Goal: Task Accomplishment & Management: Manage account settings

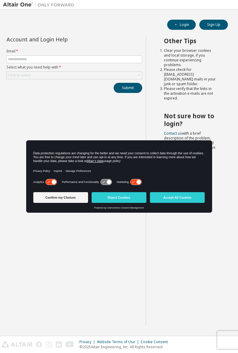
click at [184, 198] on button "Accept All Cookies" at bounding box center [177, 197] width 55 height 11
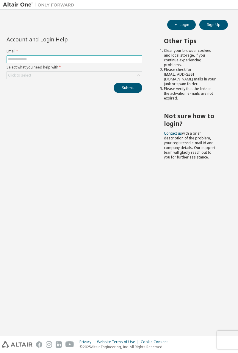
click at [68, 57] on input "text" at bounding box center [74, 59] width 133 height 5
type input "**********"
click at [50, 72] on div "Click to select" at bounding box center [74, 75] width 135 height 7
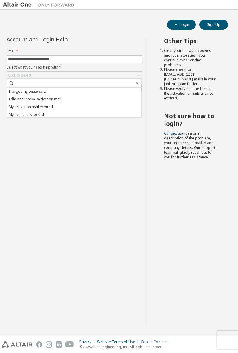
click at [71, 91] on li "I forgot my password" at bounding box center [74, 91] width 134 height 8
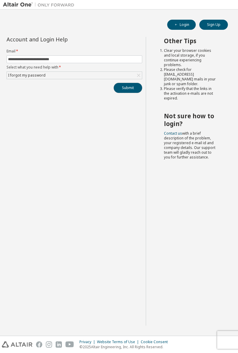
click at [132, 86] on button "Submit" at bounding box center [128, 88] width 29 height 10
click at [231, 336] on div "Bad Request" at bounding box center [188, 341] width 87 height 13
click at [131, 88] on button "Submit" at bounding box center [128, 88] width 29 height 10
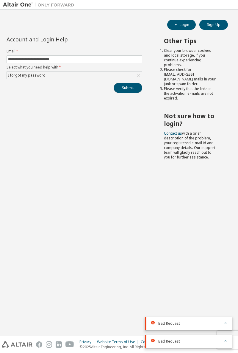
click at [129, 87] on button "Submit" at bounding box center [128, 88] width 29 height 10
click at [215, 252] on div "Other Tips Clear your browser cookies and local storage, if you continue experi…" at bounding box center [190, 181] width 89 height 288
click at [226, 307] on button "button" at bounding box center [226, 305] width 4 height 5
click at [231, 344] on div "Bad Request" at bounding box center [188, 341] width 87 height 13
click at [226, 322] on icon "button" at bounding box center [226, 323] width 4 height 4
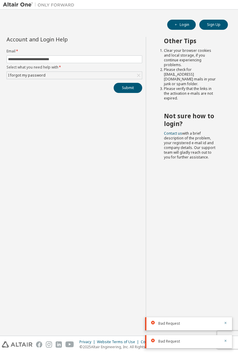
click at [225, 340] on icon "button" at bounding box center [226, 341] width 4 height 4
